Goal: Information Seeking & Learning: Find specific fact

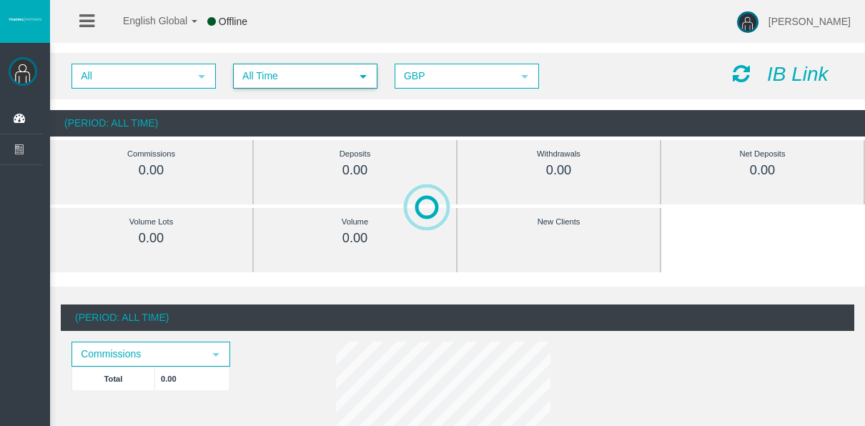
click at [353, 66] on span "select" at bounding box center [363, 76] width 26 height 22
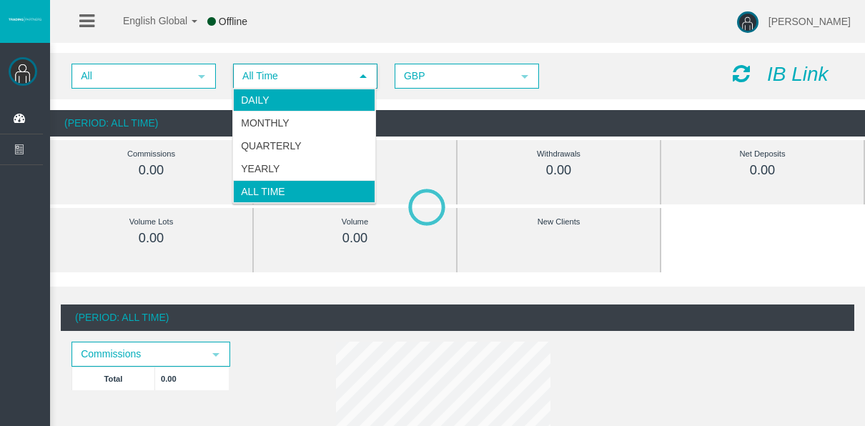
click at [293, 100] on li "Daily" at bounding box center [304, 100] width 142 height 23
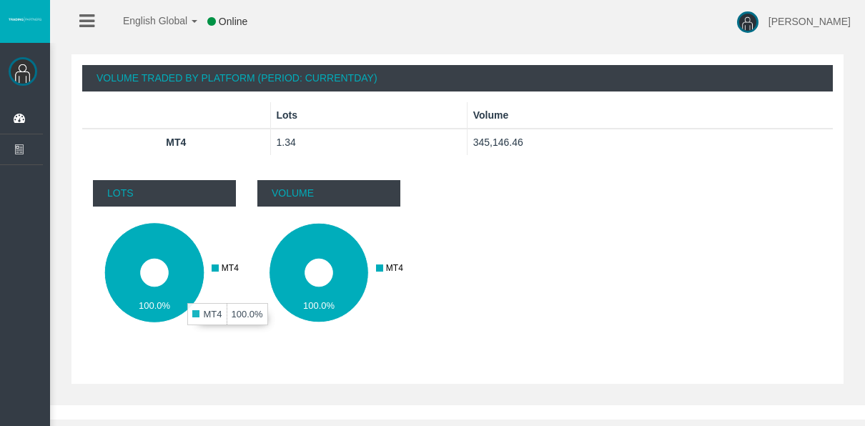
scroll to position [170, 0]
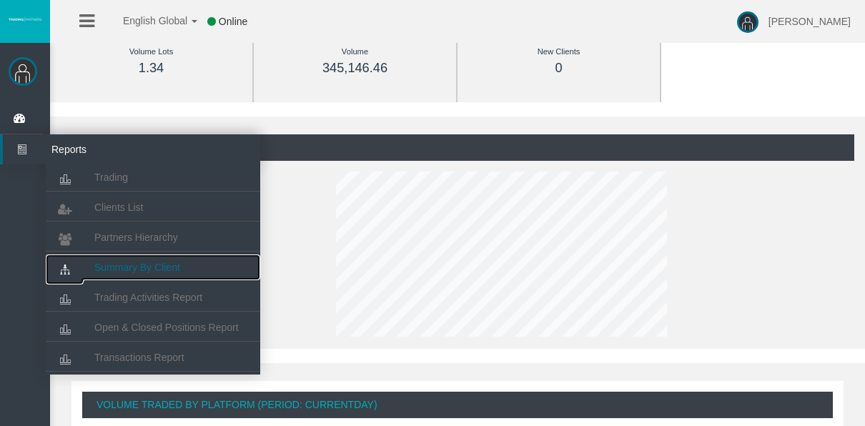
click at [108, 272] on span "Summary By Client" at bounding box center [137, 267] width 86 height 11
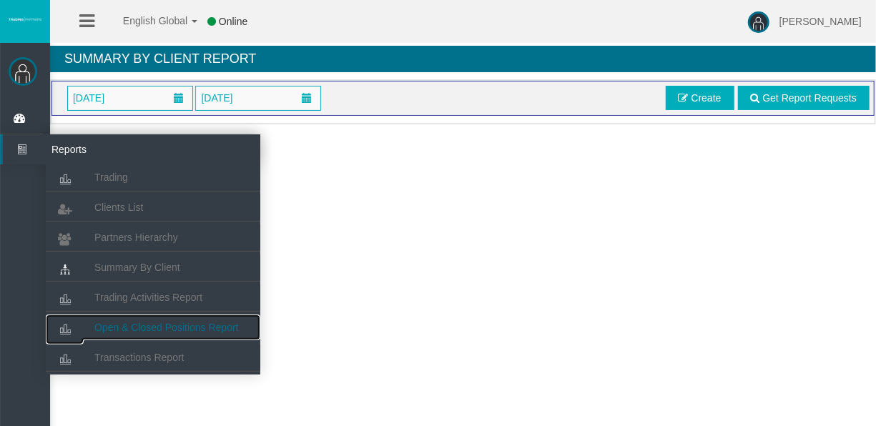
click at [129, 322] on span "Open & Closed Positions Report" at bounding box center [166, 327] width 144 height 11
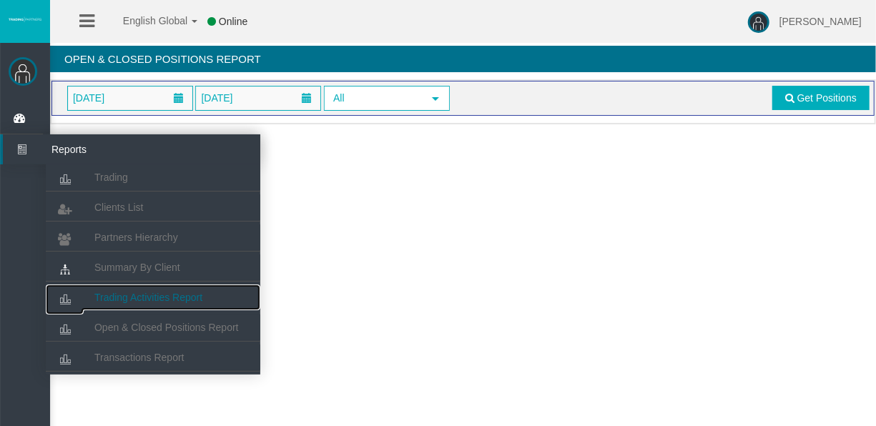
click at [157, 299] on span "Trading Activities Report" at bounding box center [148, 297] width 108 height 11
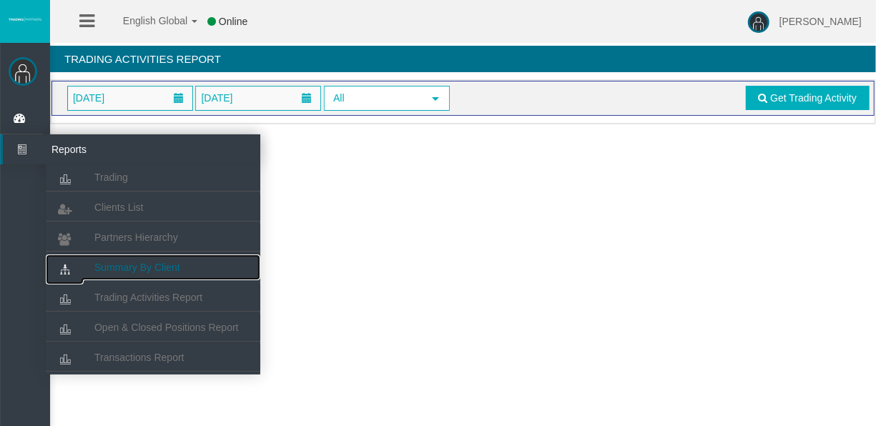
click at [127, 263] on span "Summary By Client" at bounding box center [137, 267] width 86 height 11
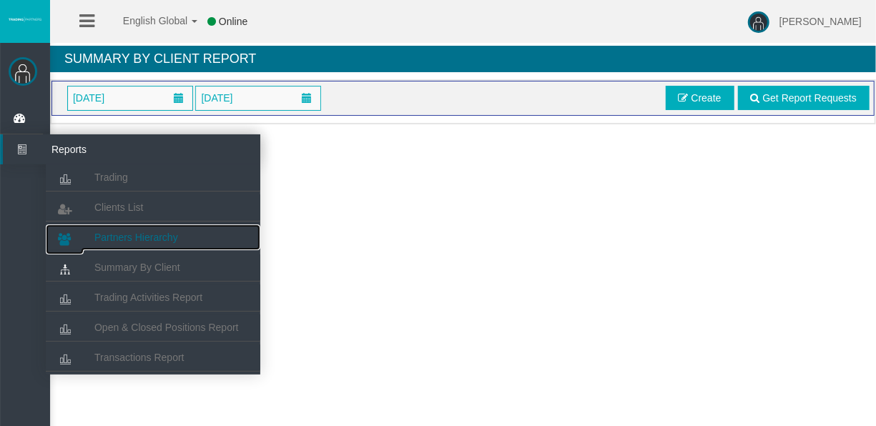
click at [198, 244] on link "Partners Hierarchy" at bounding box center [153, 238] width 215 height 26
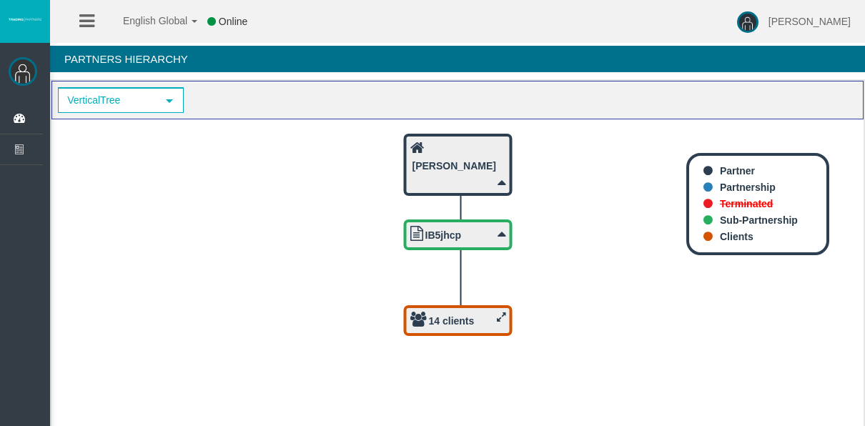
click at [87, 33] on link at bounding box center [86, 21] width 15 height 43
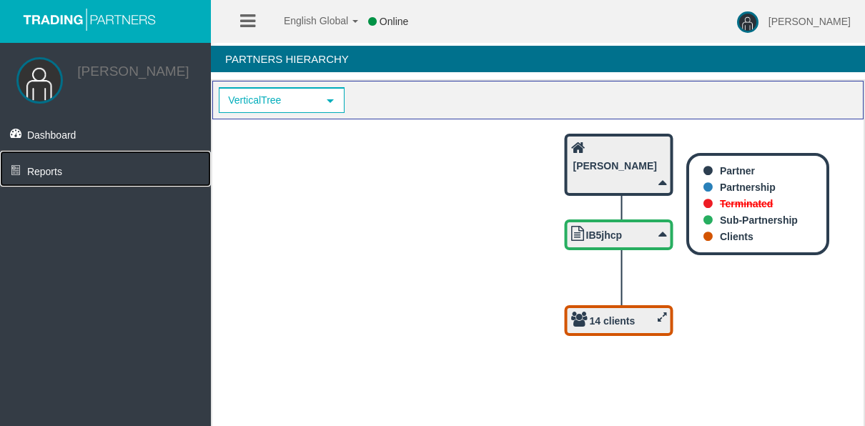
click at [131, 177] on link "Reports" at bounding box center [105, 169] width 211 height 36
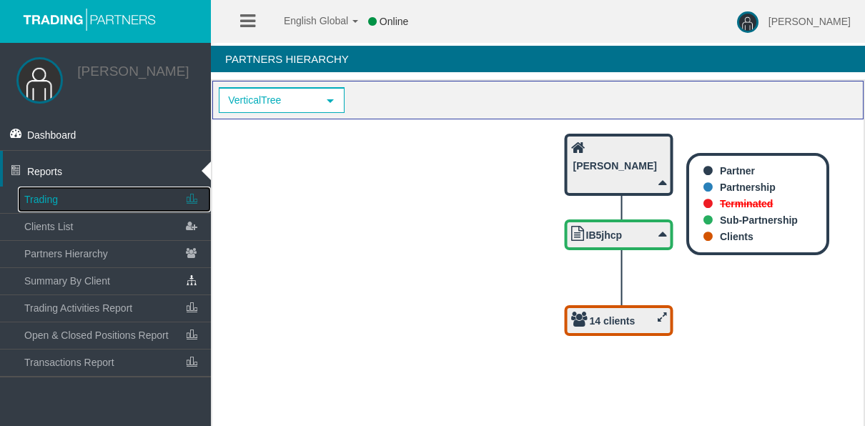
click at [113, 197] on link "Trading" at bounding box center [114, 200] width 193 height 26
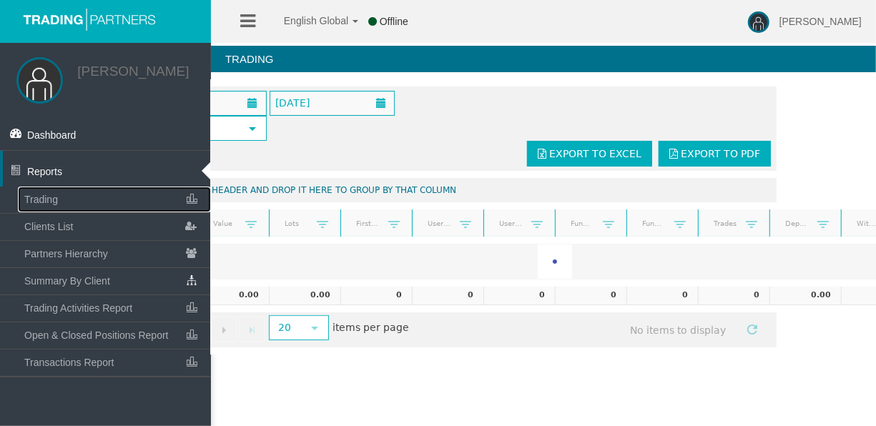
scroll to position [0, 100]
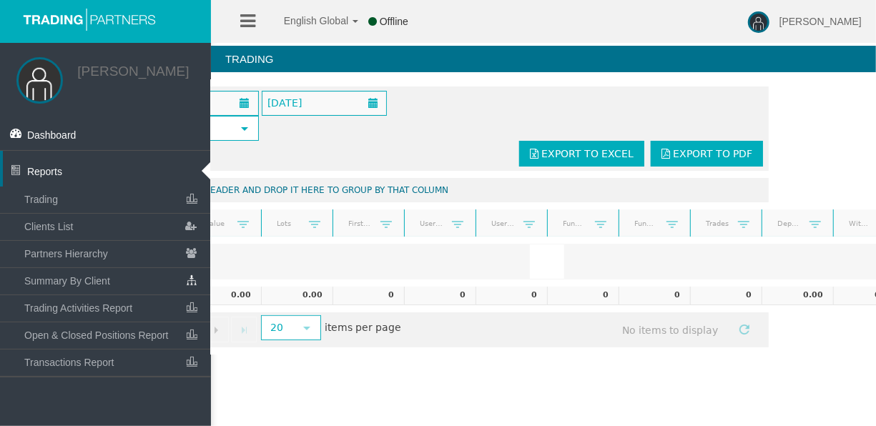
click at [623, 400] on div "English Global 简体中文 English Global 日本語 한국어 Offline Tyler Pearson Help Log Out T…" at bounding box center [438, 213] width 876 height 426
drag, startPoint x: 574, startPoint y: 365, endPoint x: 538, endPoint y: 358, distance: 37.2
click at [539, 358] on div "Tyler Pearson Dashboard Reports Trading Clients List" at bounding box center [450, 181] width 851 height 363
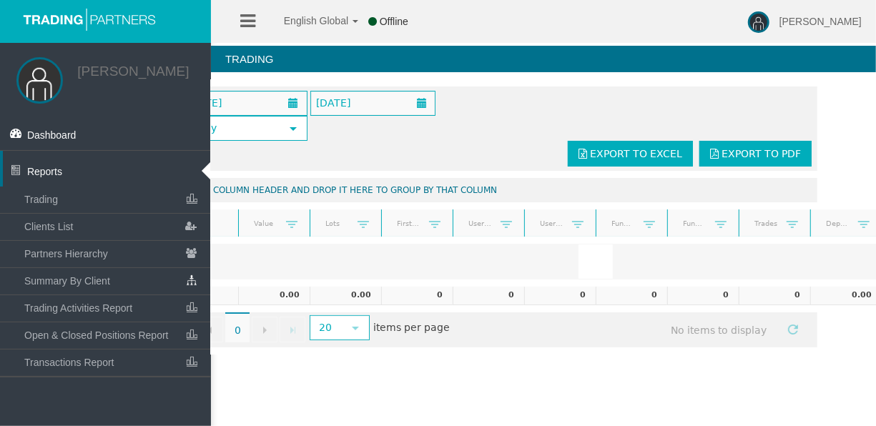
scroll to position [0, 0]
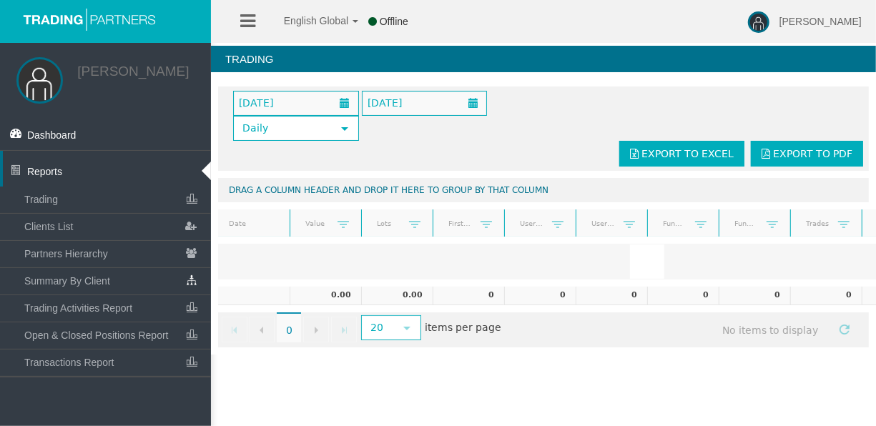
drag, startPoint x: 360, startPoint y: 376, endPoint x: 355, endPoint y: 370, distance: 7.7
click at [360, 376] on div "English Global 简体中文 English Global 日本語 한국어 Offline Tyler Pearson Help Log Out T…" at bounding box center [438, 213] width 876 height 426
click at [208, 169] on link "Reports" at bounding box center [105, 169] width 211 height 36
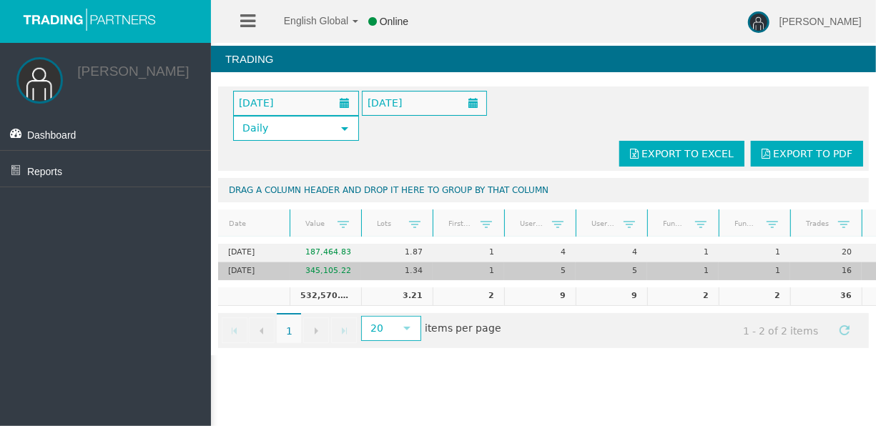
click at [269, 265] on td "2. Sep 2025" at bounding box center [254, 271] width 72 height 18
click at [323, 267] on td "345,105.22" at bounding box center [326, 271] width 72 height 18
click at [383, 267] on td "1.34" at bounding box center [397, 271] width 72 height 18
click at [284, 269] on td "2. Sep 2025" at bounding box center [254, 271] width 72 height 18
click at [368, 265] on td "1.34" at bounding box center [397, 271] width 72 height 18
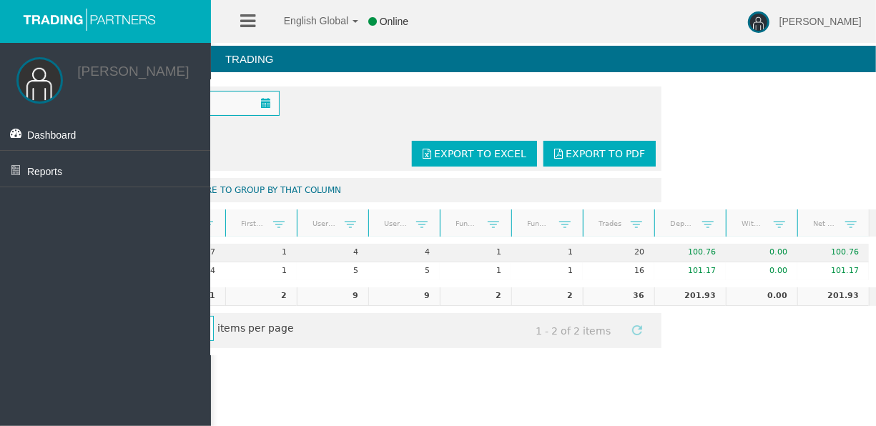
scroll to position [0, 229]
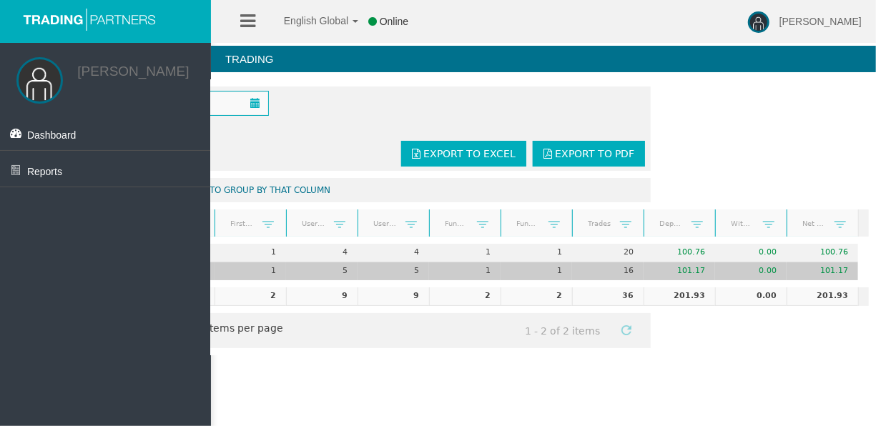
click at [609, 264] on td "16" at bounding box center [608, 271] width 72 height 18
click at [614, 267] on td "16" at bounding box center [608, 271] width 72 height 18
click at [619, 271] on td "16" at bounding box center [608, 271] width 72 height 18
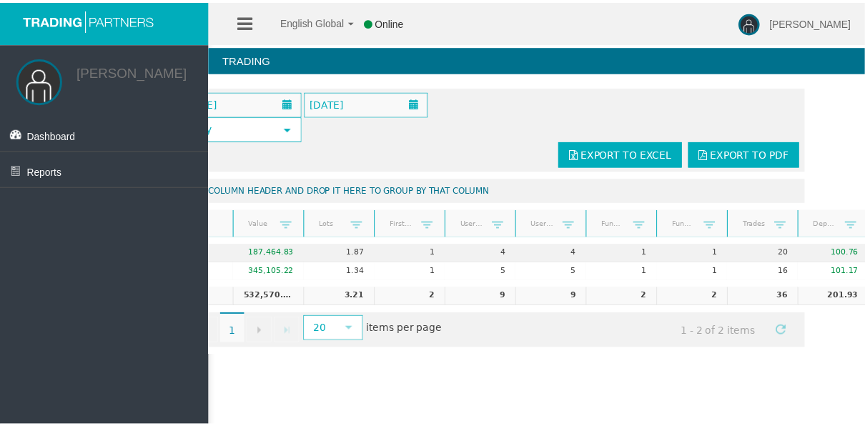
scroll to position [0, 0]
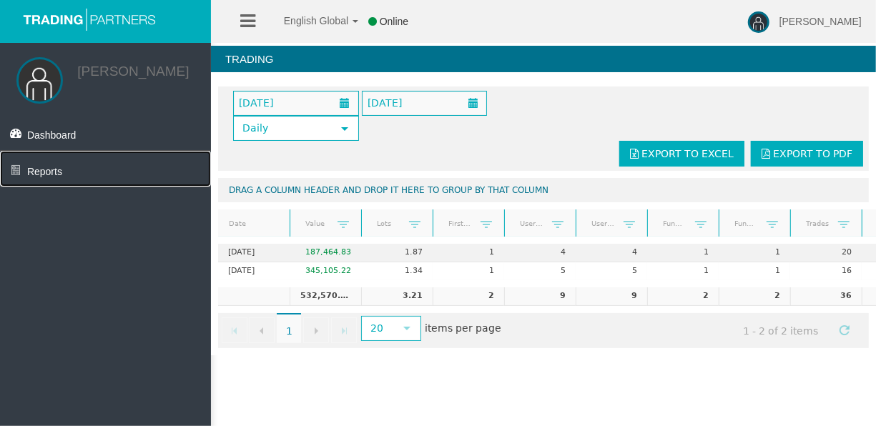
click at [149, 169] on link "Reports" at bounding box center [105, 169] width 211 height 36
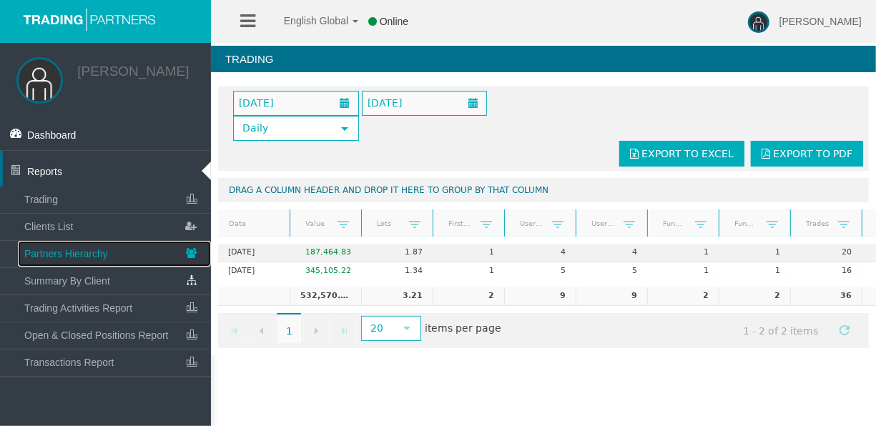
click at [86, 255] on span "Partners Hierarchy" at bounding box center [66, 253] width 84 height 11
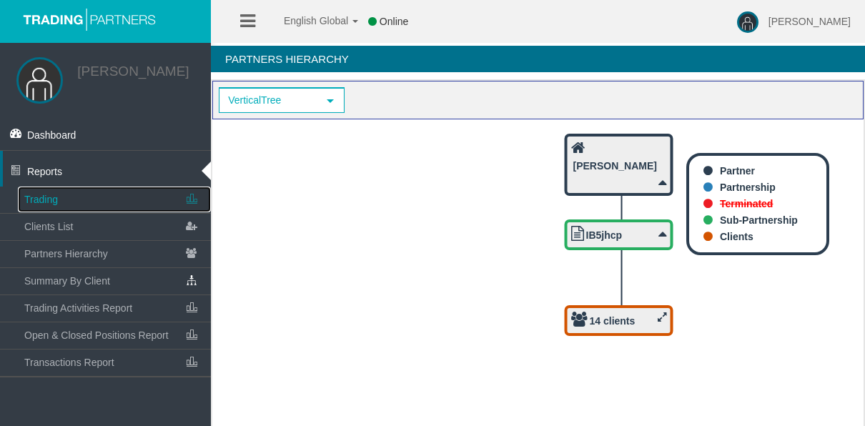
click at [87, 191] on link "Trading" at bounding box center [114, 200] width 193 height 26
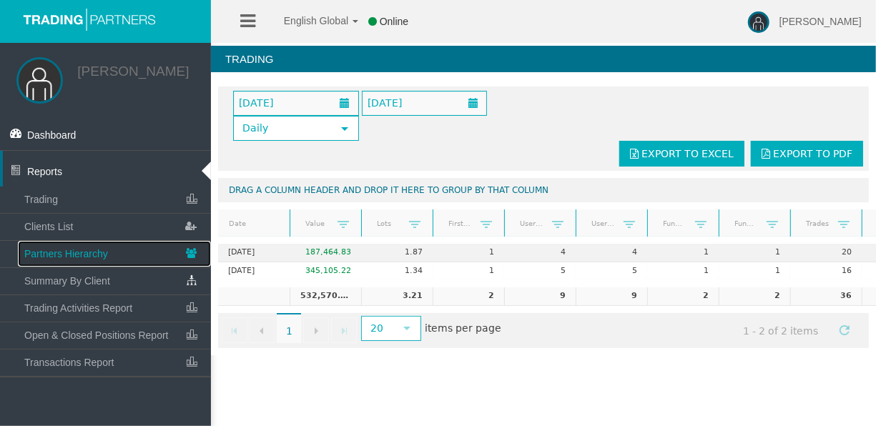
click at [66, 257] on span "Partners Hierarchy" at bounding box center [66, 253] width 84 height 11
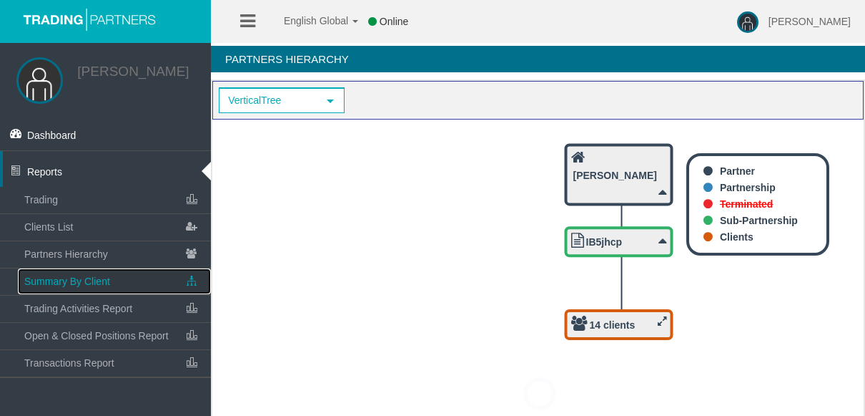
click at [75, 273] on link "Summary By Client" at bounding box center [114, 281] width 193 height 26
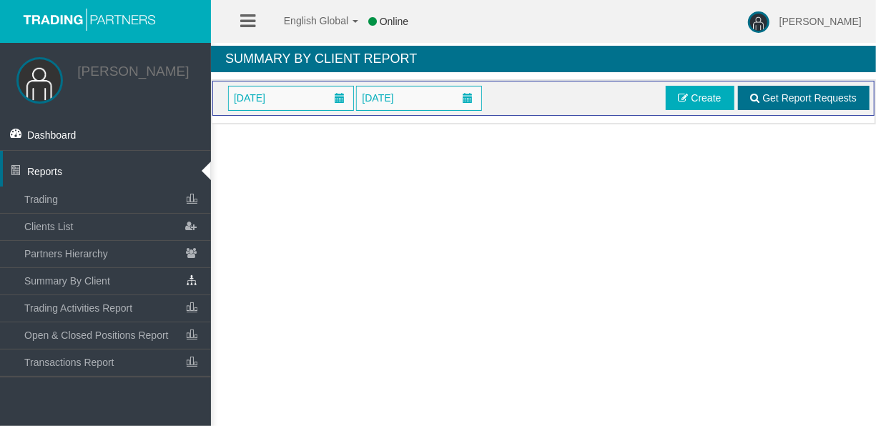
click at [786, 108] on link "Get Report Requests" at bounding box center [804, 98] width 132 height 24
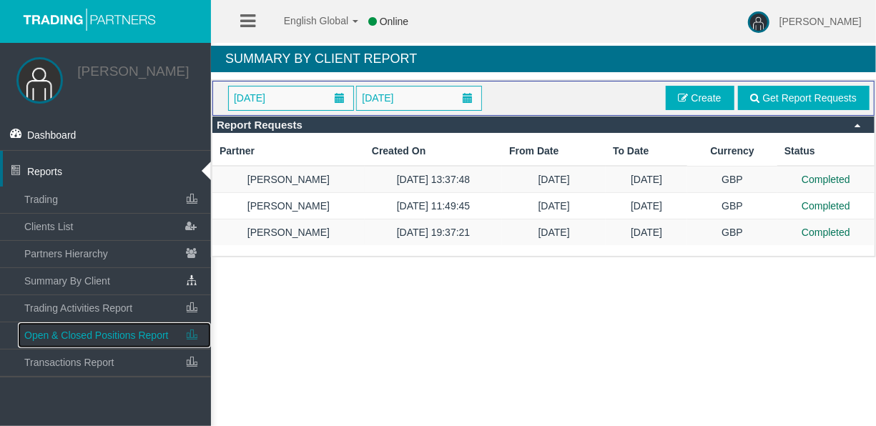
click at [99, 346] on link "Open & Closed Positions Report" at bounding box center [114, 336] width 193 height 26
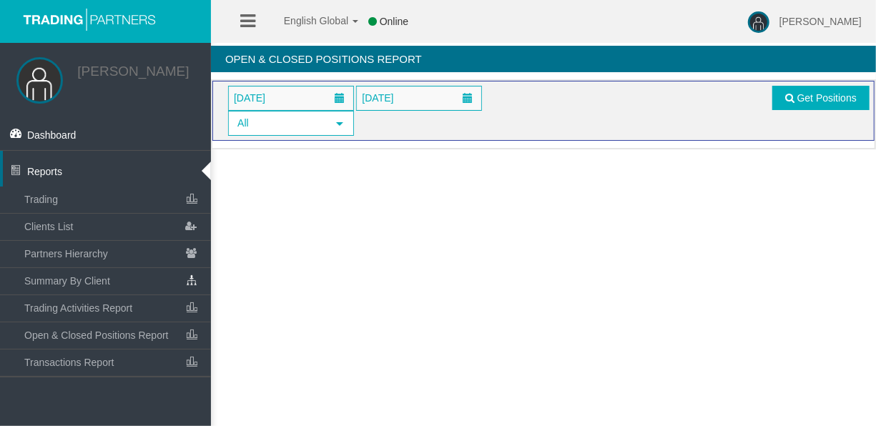
click at [770, 96] on span "Get Positions" at bounding box center [819, 98] width 101 height 24
click at [786, 95] on span at bounding box center [789, 98] width 9 height 10
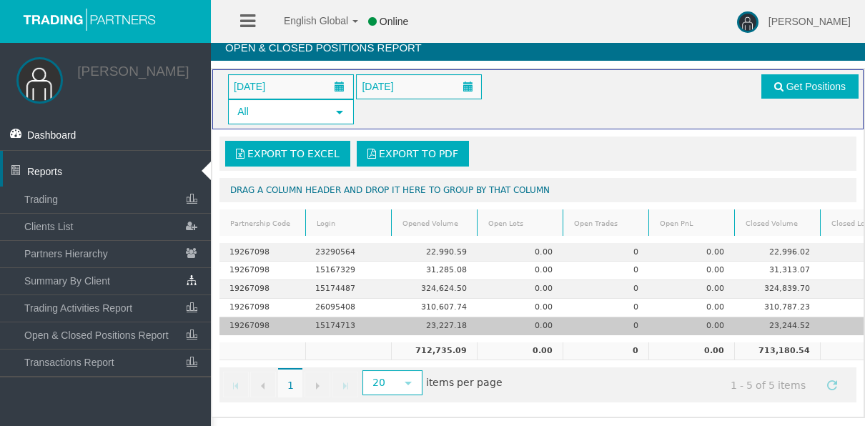
scroll to position [19, 0]
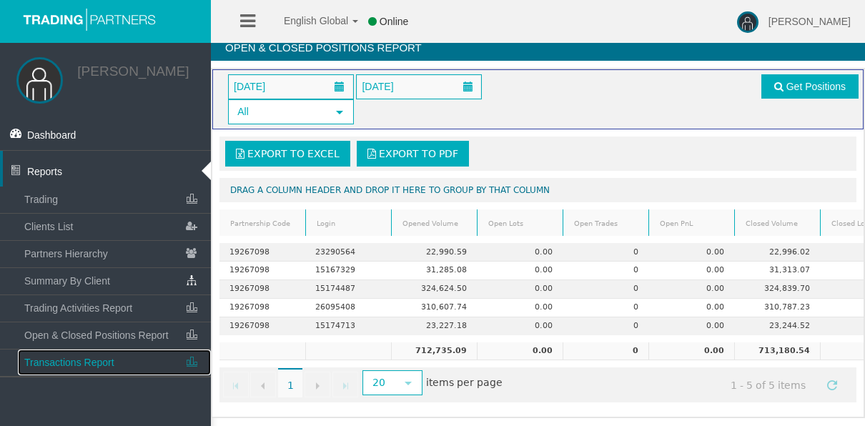
click at [87, 360] on span "Transactions Report" at bounding box center [69, 362] width 90 height 11
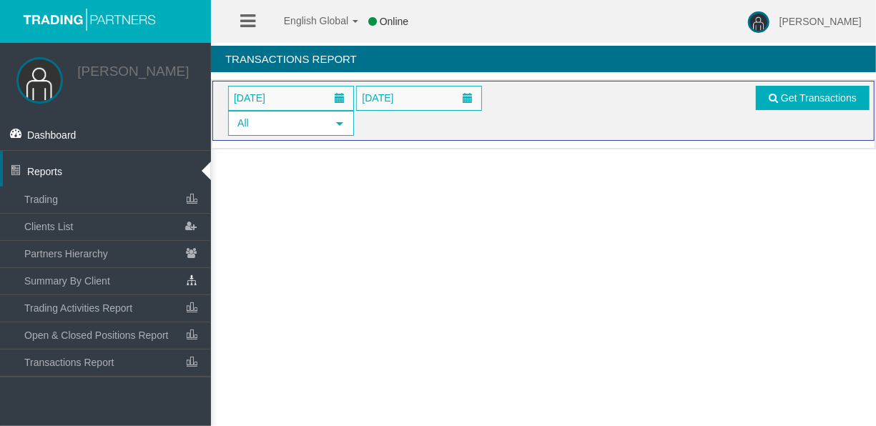
drag, startPoint x: 765, startPoint y: 114, endPoint x: 766, endPoint y: 124, distance: 9.3
click at [766, 124] on div "01/09/2025 02/09/2025 All select Get Transactions" at bounding box center [543, 111] width 652 height 50
click at [772, 87] on link "Get Transactions" at bounding box center [813, 98] width 114 height 24
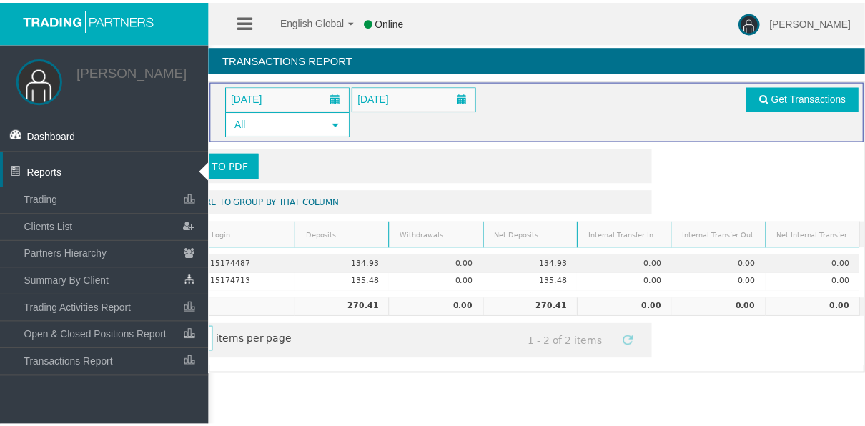
scroll to position [0, 232]
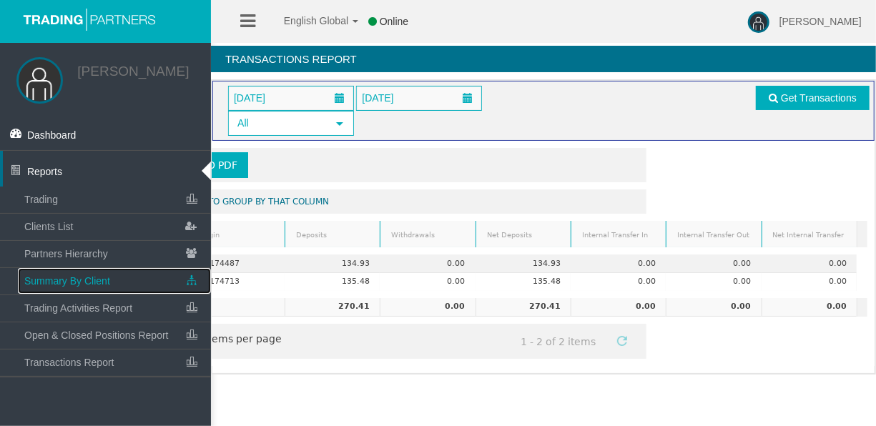
click at [130, 285] on link "Summary By Client" at bounding box center [114, 281] width 193 height 26
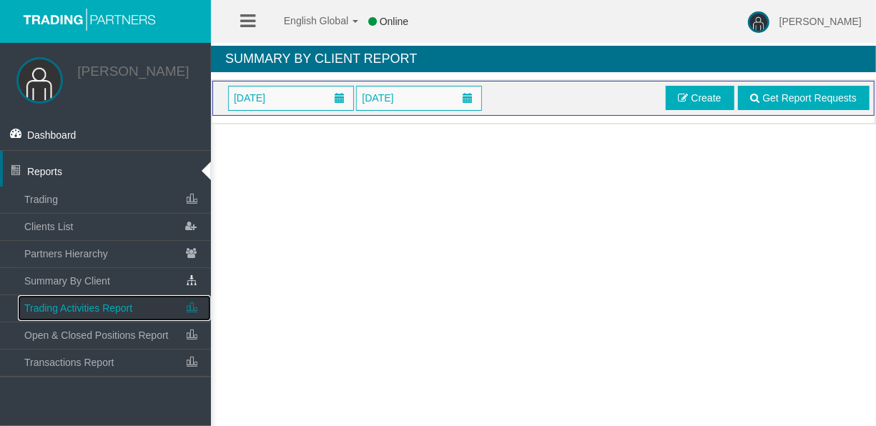
click at [131, 305] on span "Trading Activities Report" at bounding box center [78, 308] width 108 height 11
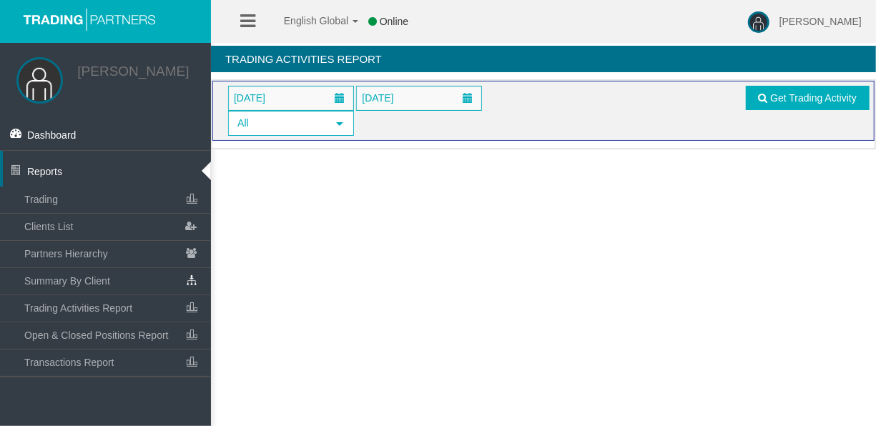
click at [770, 111] on div "01/09/2025 02/09/2025 All select Get Trading Activity" at bounding box center [543, 111] width 652 height 50
click at [760, 99] on span at bounding box center [763, 98] width 9 height 10
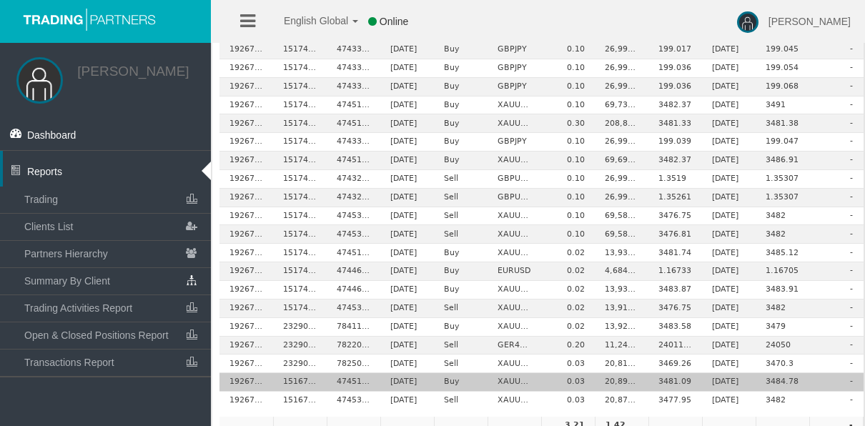
scroll to position [286, 0]
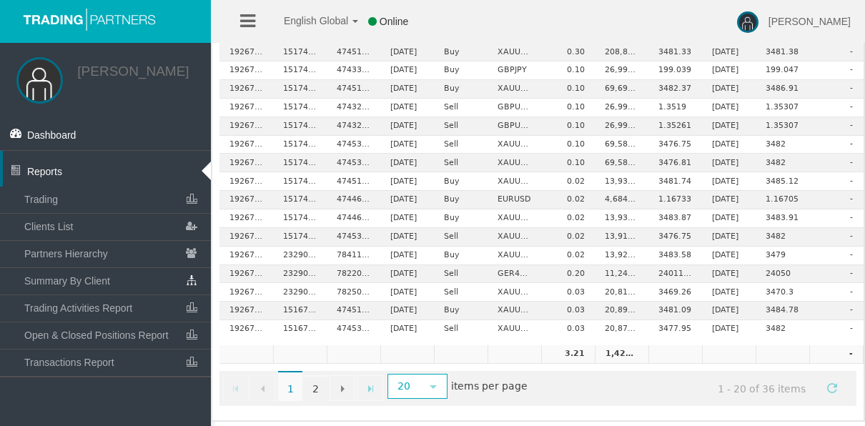
drag, startPoint x: 503, startPoint y: 403, endPoint x: 547, endPoint y: 406, distance: 44.5
click at [547, 406] on div "Export to Excel Export to PDF Drag a column header and drop it here to group by…" at bounding box center [538, 134] width 652 height 559
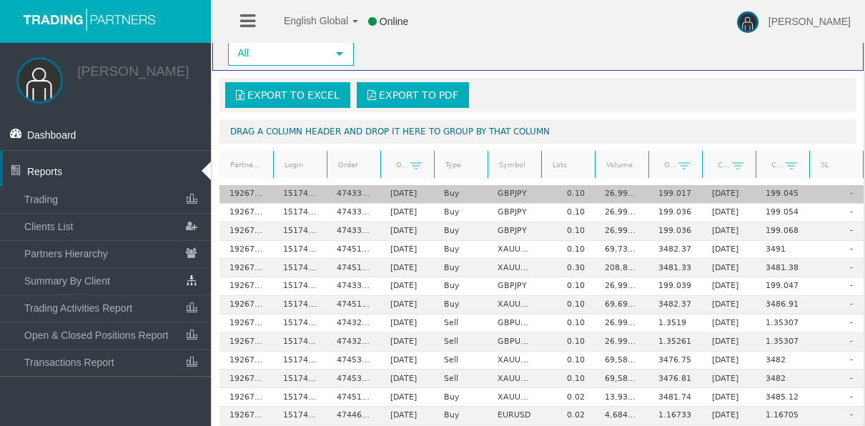
scroll to position [0, 0]
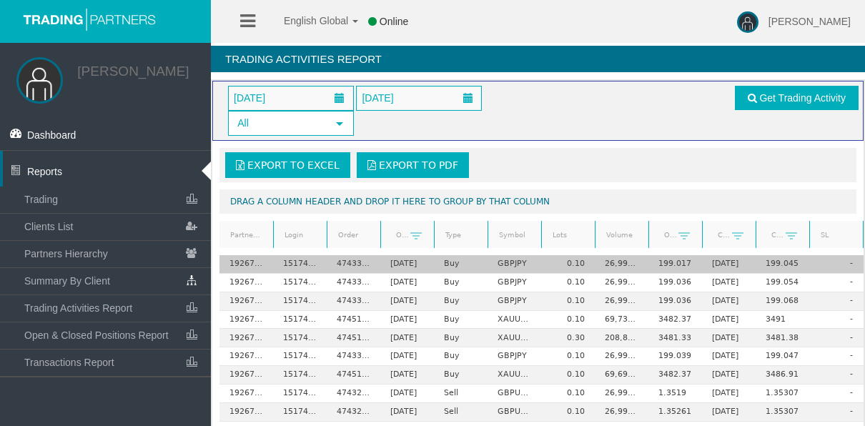
click at [290, 262] on td "15174487" at bounding box center [300, 264] width 54 height 19
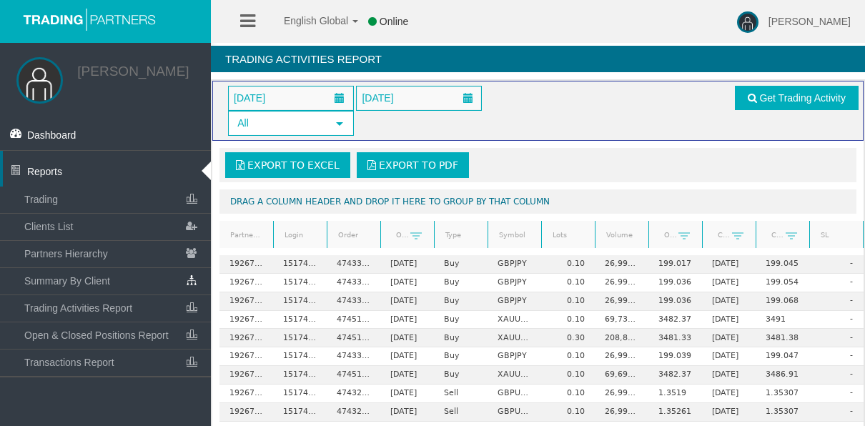
click at [308, 235] on link "Login" at bounding box center [300, 235] width 49 height 19
click at [308, 235] on span at bounding box center [308, 236] width 11 height 11
click at [308, 235] on link "Login" at bounding box center [300, 235] width 49 height 19
click at [313, 231] on span at bounding box center [308, 236] width 11 height 11
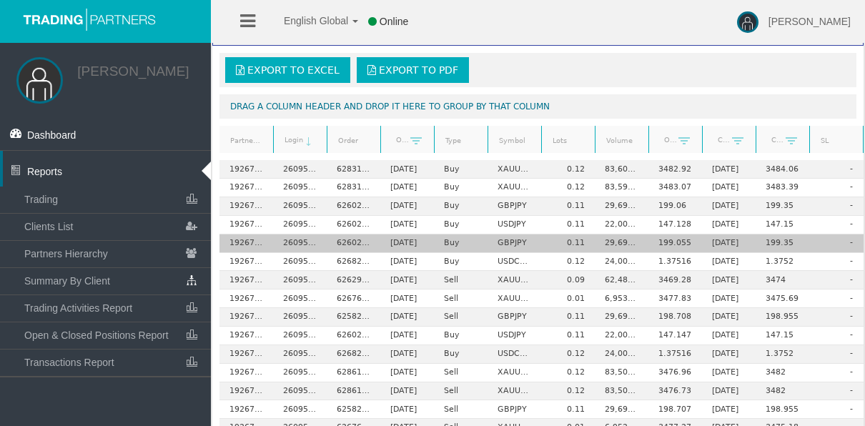
scroll to position [143, 0]
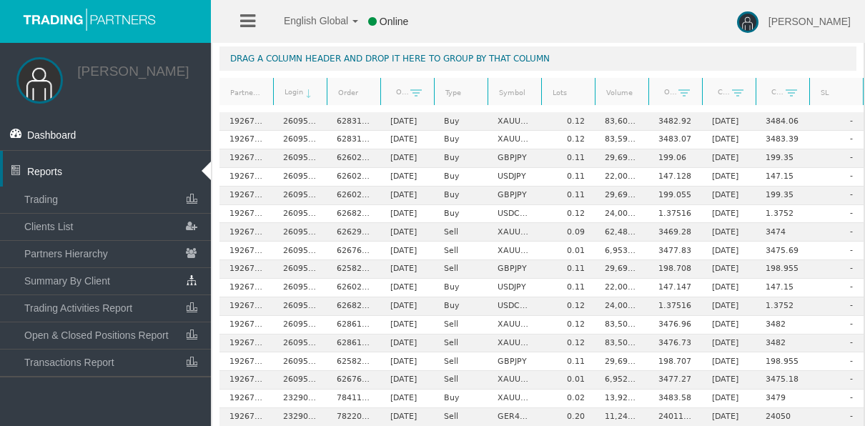
click at [295, 89] on link "Login" at bounding box center [300, 92] width 49 height 20
click at [295, 89] on link "Login" at bounding box center [300, 92] width 49 height 19
click at [295, 89] on link "Login" at bounding box center [300, 92] width 49 height 20
click at [295, 89] on link "Login" at bounding box center [300, 92] width 49 height 19
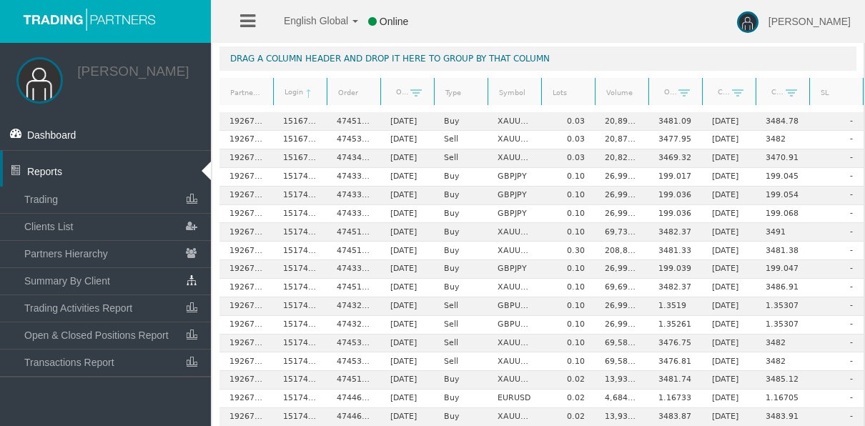
click at [295, 89] on link "Login" at bounding box center [300, 92] width 49 height 20
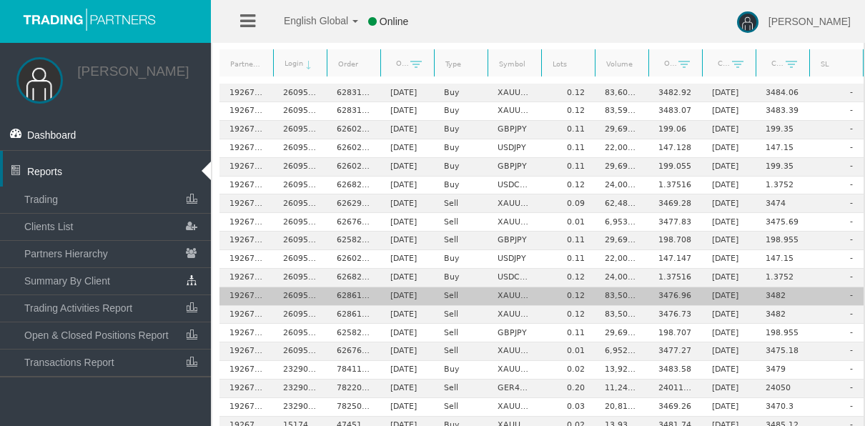
scroll to position [78, 0]
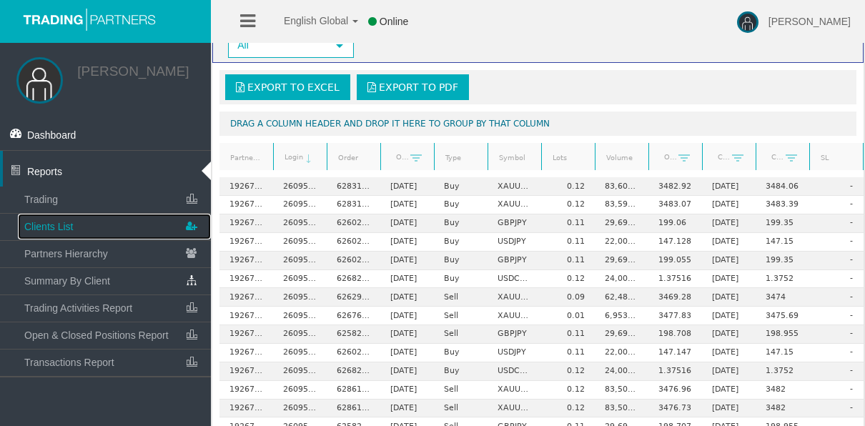
click at [99, 214] on link "Clients List" at bounding box center [114, 227] width 193 height 26
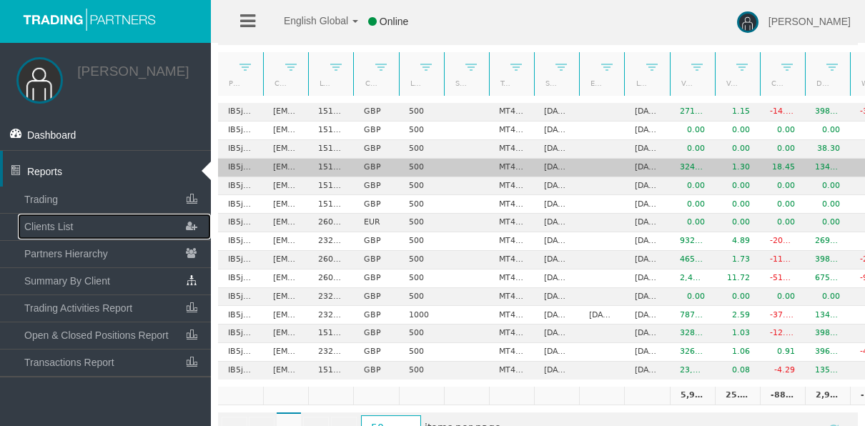
scroll to position [149, 0]
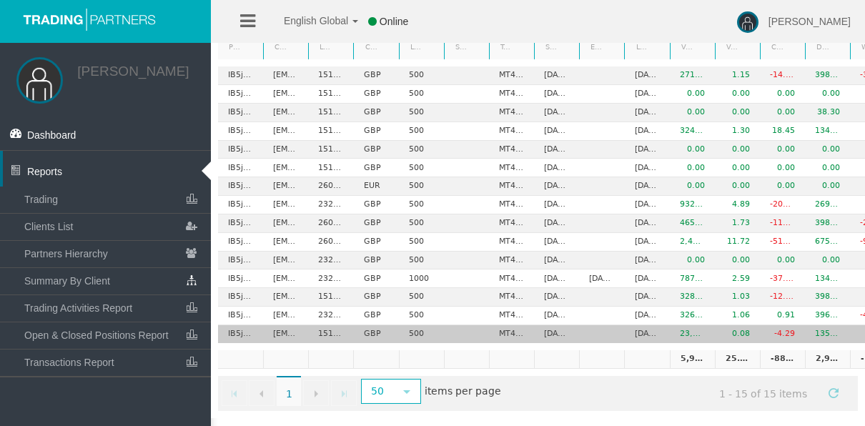
click at [241, 328] on td "IB5jhcp" at bounding box center [240, 334] width 45 height 18
click at [240, 325] on td "IB5jhcp" at bounding box center [240, 334] width 45 height 18
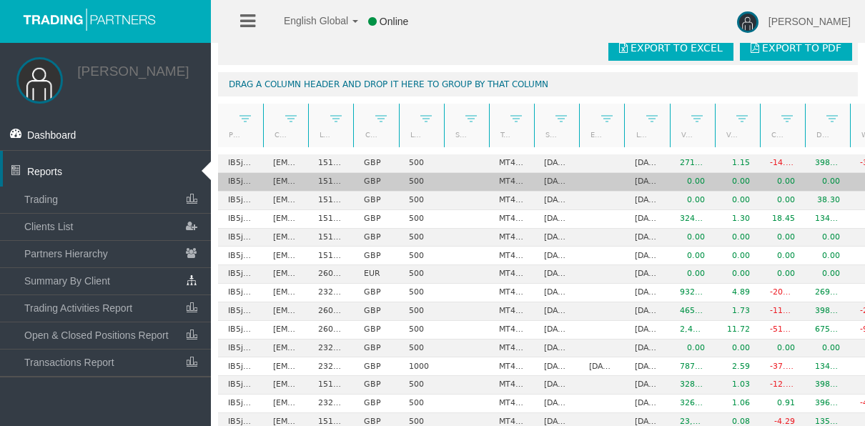
scroll to position [78, 0]
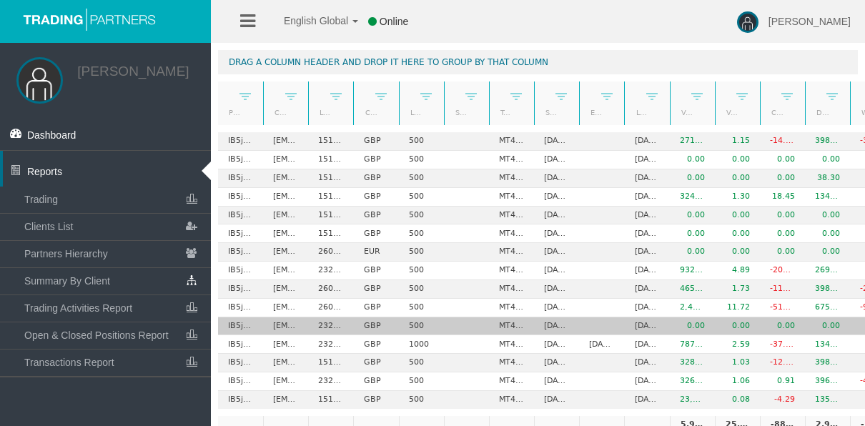
click at [332, 330] on td "23290565" at bounding box center [330, 327] width 45 height 19
click at [331, 330] on td "23290565" at bounding box center [330, 327] width 45 height 19
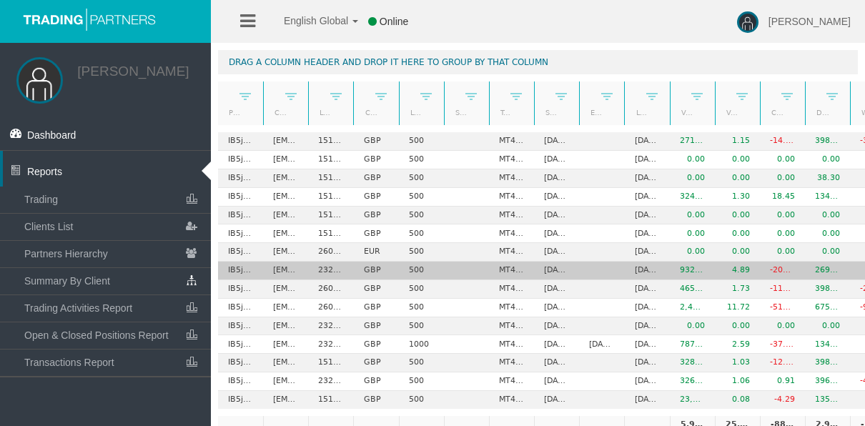
click at [293, 267] on td "marialiliana111@gmail.com" at bounding box center [285, 271] width 45 height 19
click at [290, 267] on td "marialiliana111@gmail.com" at bounding box center [285, 271] width 45 height 19
click at [293, 269] on td "marialiliana111@gmail.com" at bounding box center [285, 271] width 45 height 19
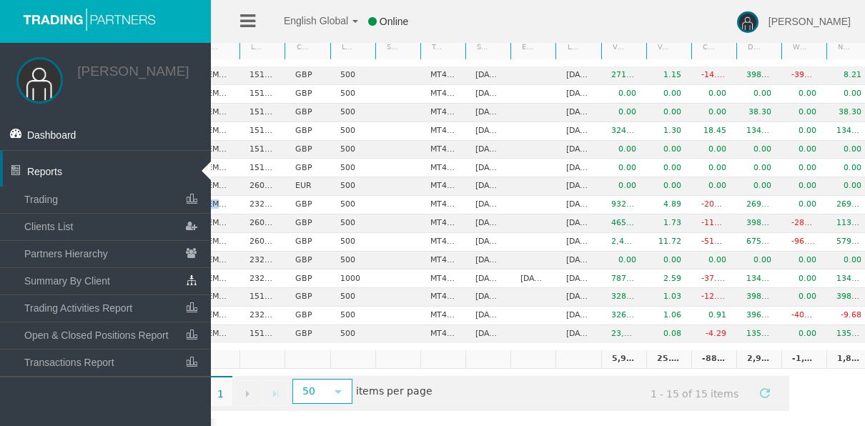
scroll to position [0, 240]
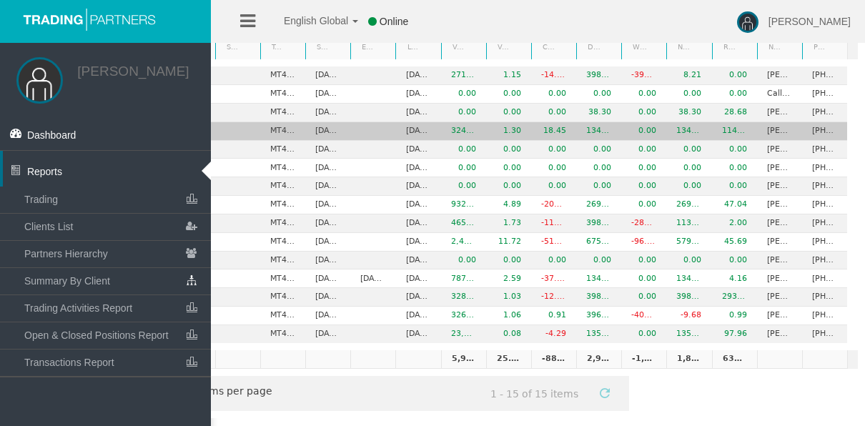
click at [767, 124] on td "Marc Leighton" at bounding box center [779, 131] width 45 height 19
drag, startPoint x: 755, startPoint y: 123, endPoint x: 789, endPoint y: 122, distance: 34.4
click at [789, 122] on td "Marc Leighton" at bounding box center [779, 131] width 45 height 19
copy td "Marc Lei"
